Goal: Information Seeking & Learning: Learn about a topic

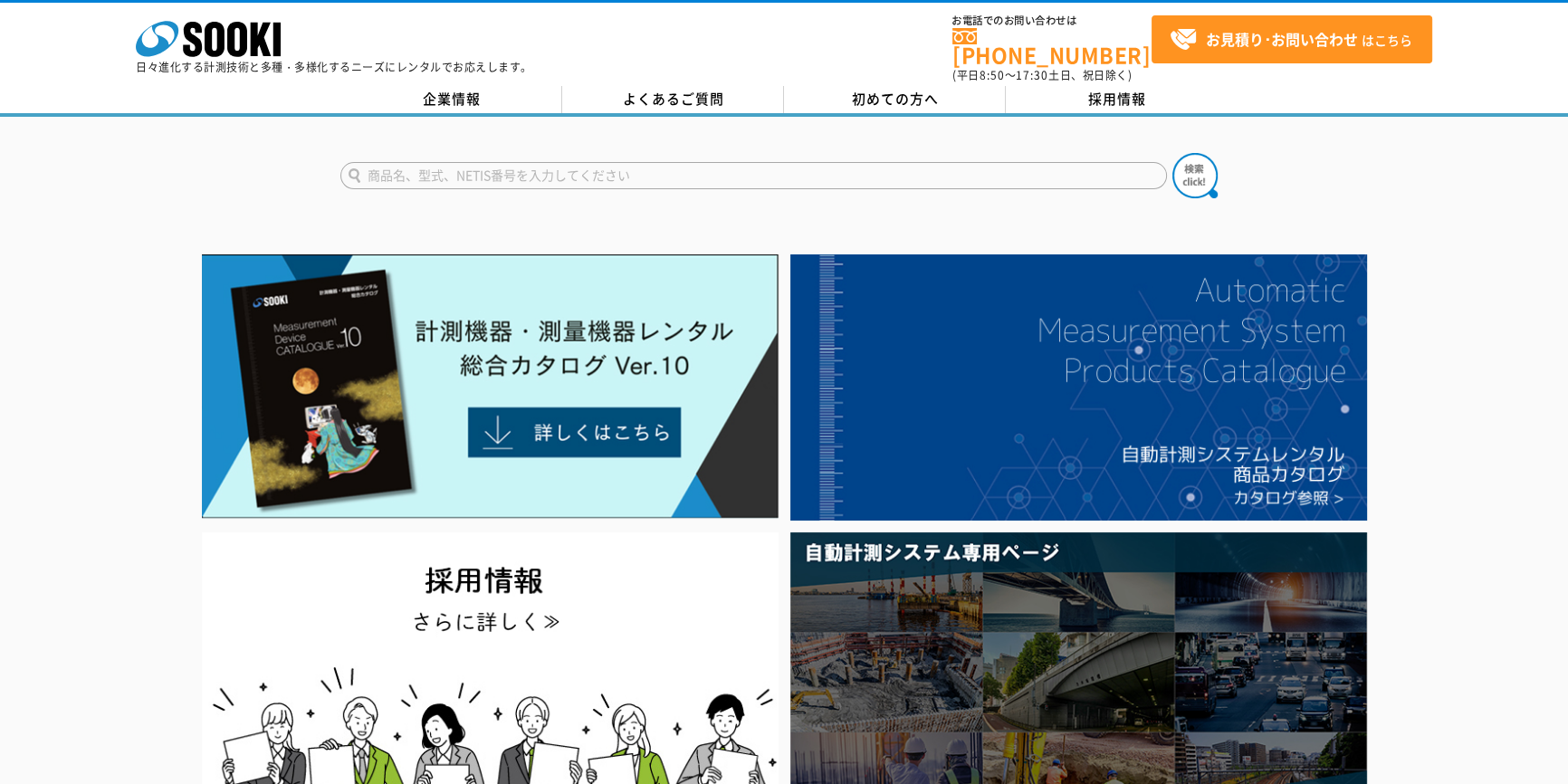
click at [610, 178] on form at bounding box center [784, 178] width 888 height 51
click at [602, 168] on input "text" at bounding box center [753, 175] width 827 height 27
type input "キュア"
click at [1172, 153] on button at bounding box center [1195, 175] width 45 height 45
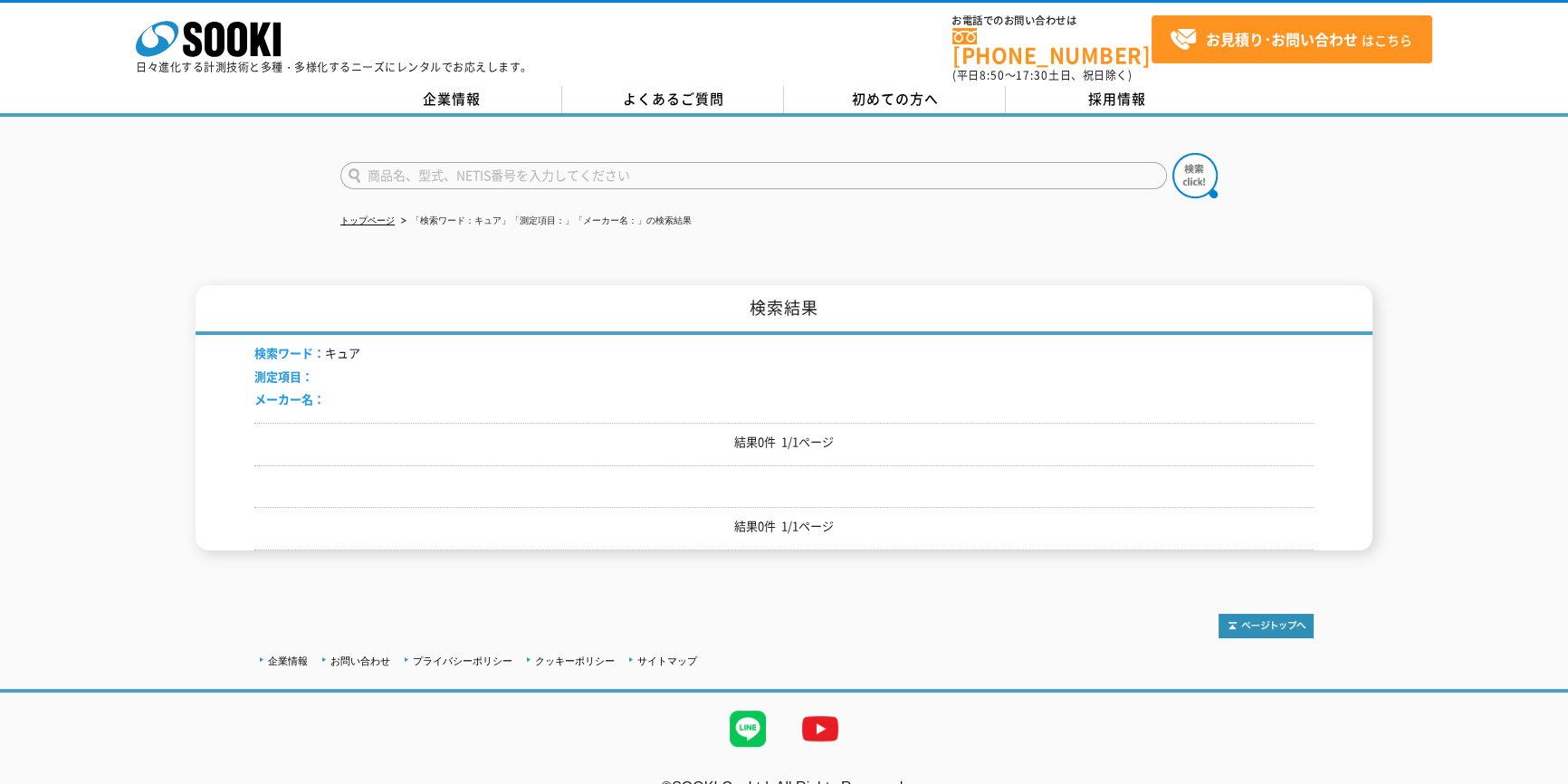
click at [218, 63] on p "日々進化する計測技術と多種・多様化するニーズにレンタルでお応えします。" at bounding box center [335, 67] width 397 height 11
click at [218, 61] on p "日々進化する計測技術と多種・多様化するニーズにレンタルでお応えします。" at bounding box center [335, 67] width 397 height 11
click at [215, 47] on icon "株式会社 ソーキ" at bounding box center [209, 38] width 145 height 36
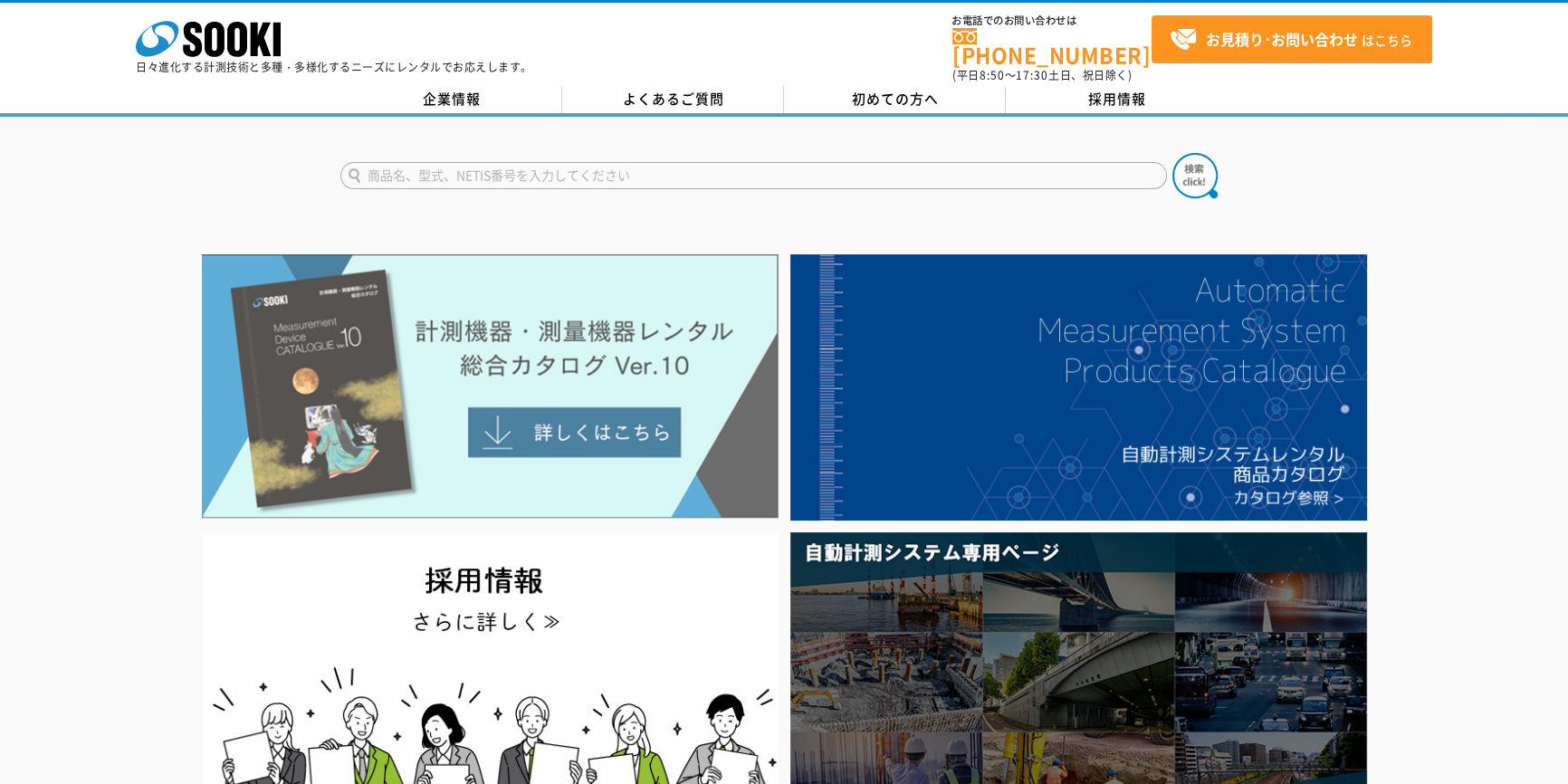
click at [519, 429] on img at bounding box center [490, 386] width 576 height 264
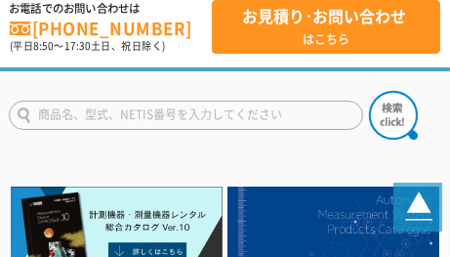
scroll to position [88, 0]
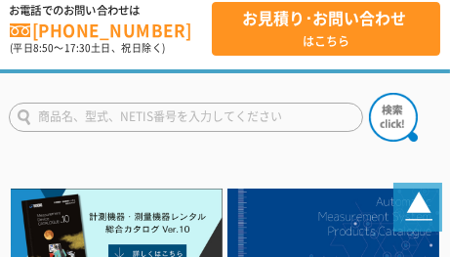
click at [164, 237] on img at bounding box center [117, 237] width 212 height 97
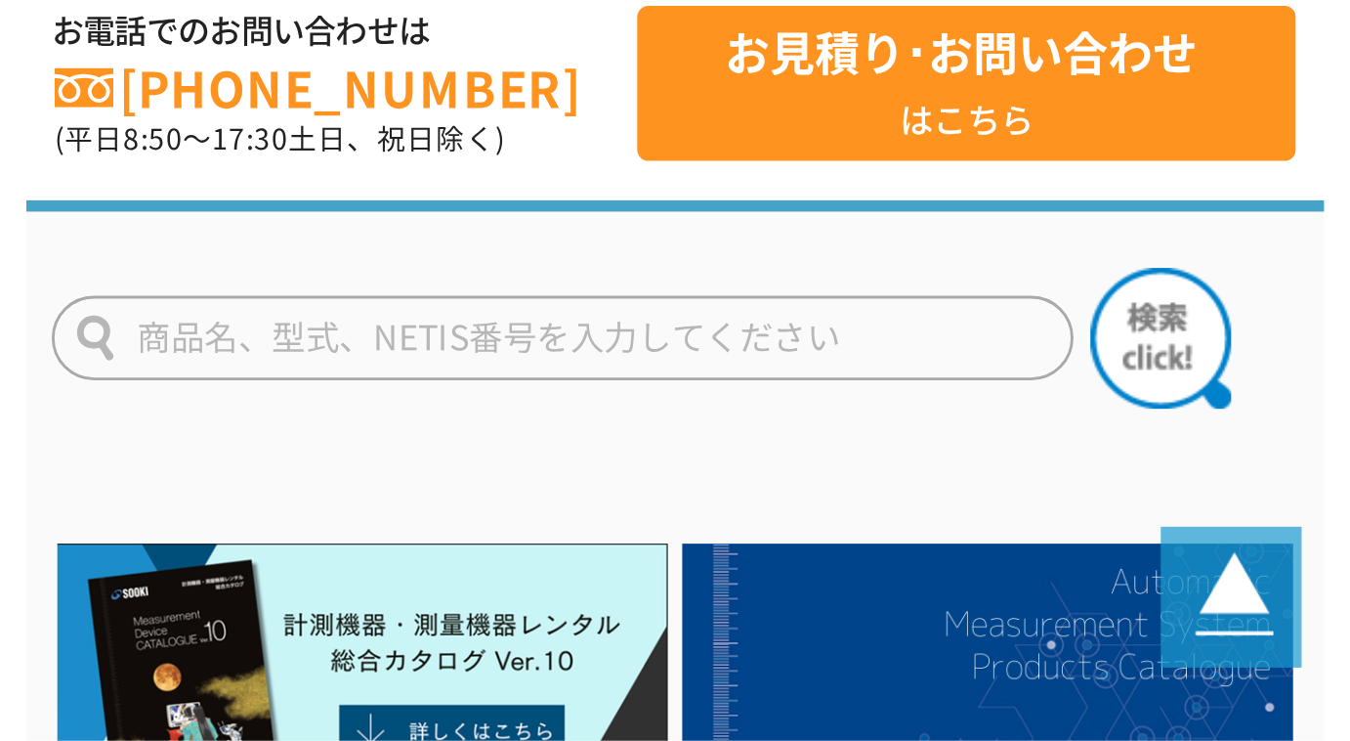
scroll to position [94, 0]
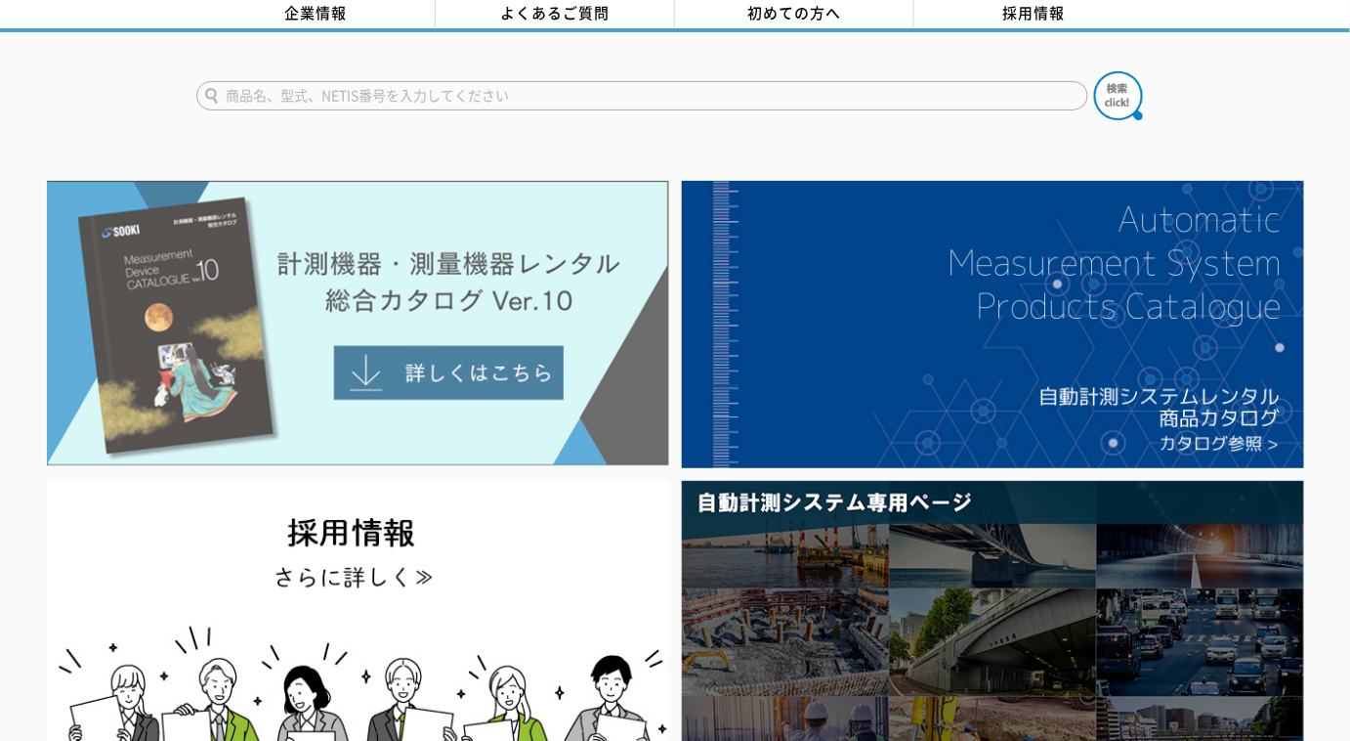
click at [467, 355] on img at bounding box center [358, 323] width 622 height 285
click at [450, 342] on img at bounding box center [358, 323] width 622 height 285
click at [534, 352] on img at bounding box center [358, 323] width 622 height 285
click at [452, 345] on img at bounding box center [358, 323] width 622 height 285
